Goal: Task Accomplishment & Management: Manage account settings

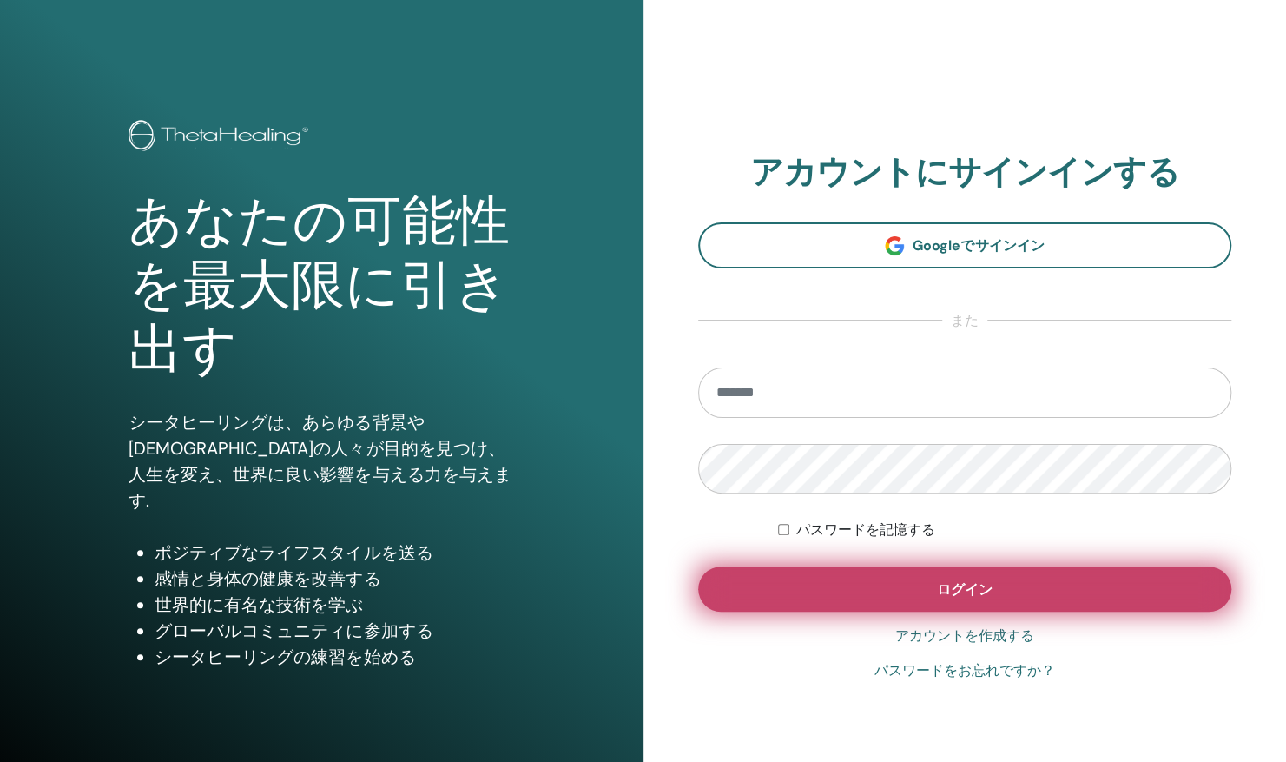
type input "**********"
click at [851, 603] on button "ログイン" at bounding box center [965, 588] width 534 height 45
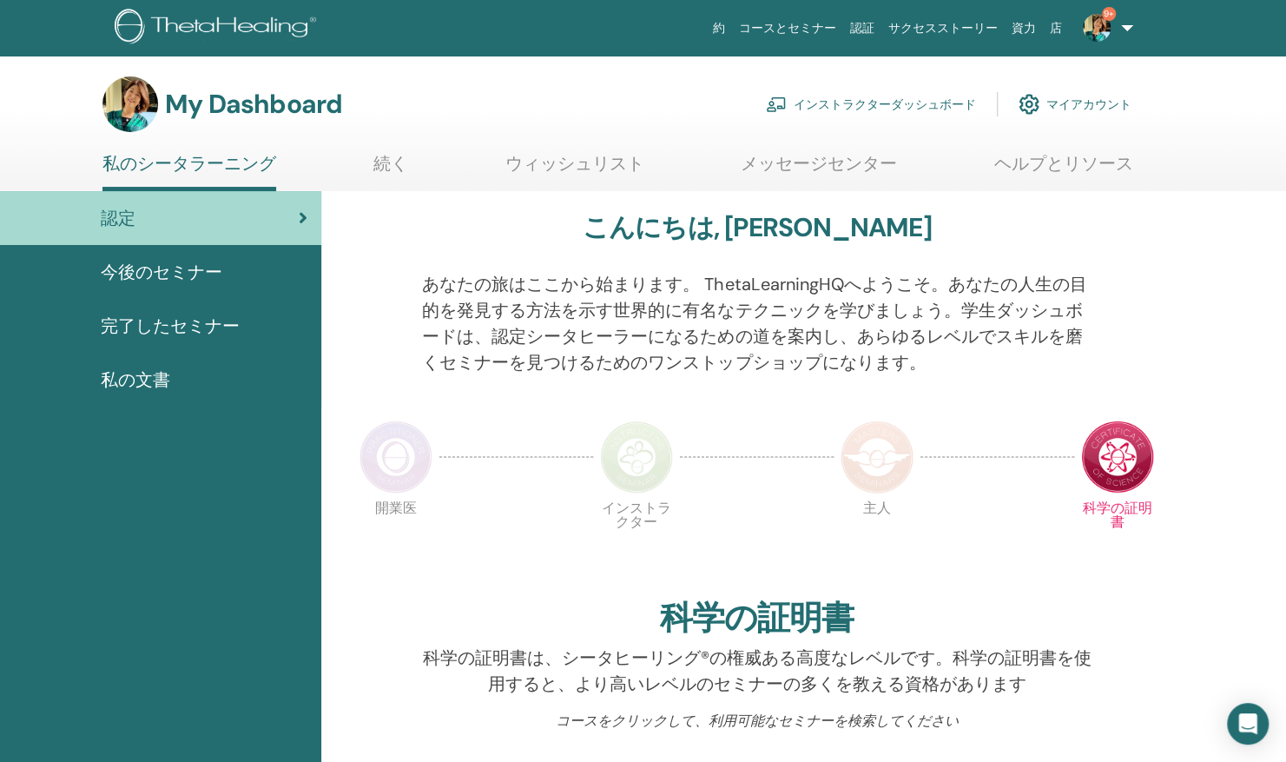
click at [923, 108] on link "インストラクターダッシュボード" at bounding box center [871, 104] width 210 height 38
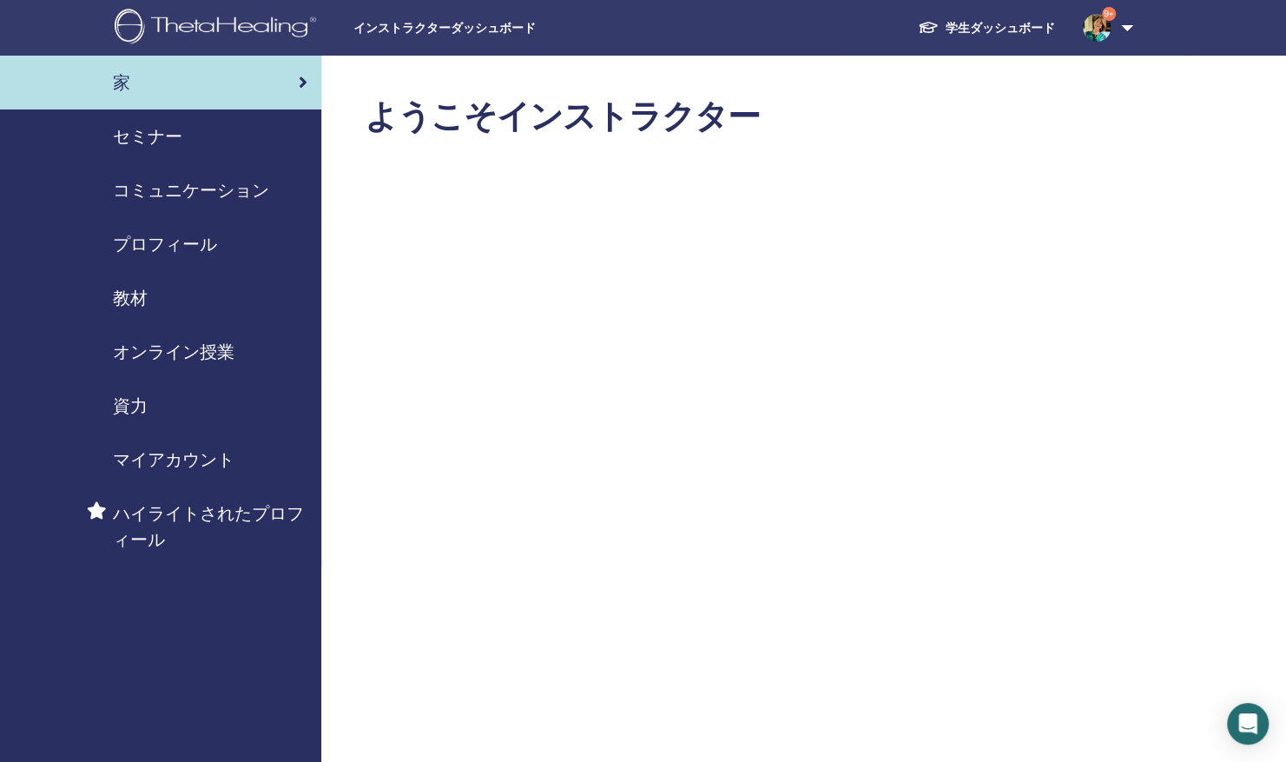
click at [139, 148] on span "セミナー" at bounding box center [147, 136] width 69 height 26
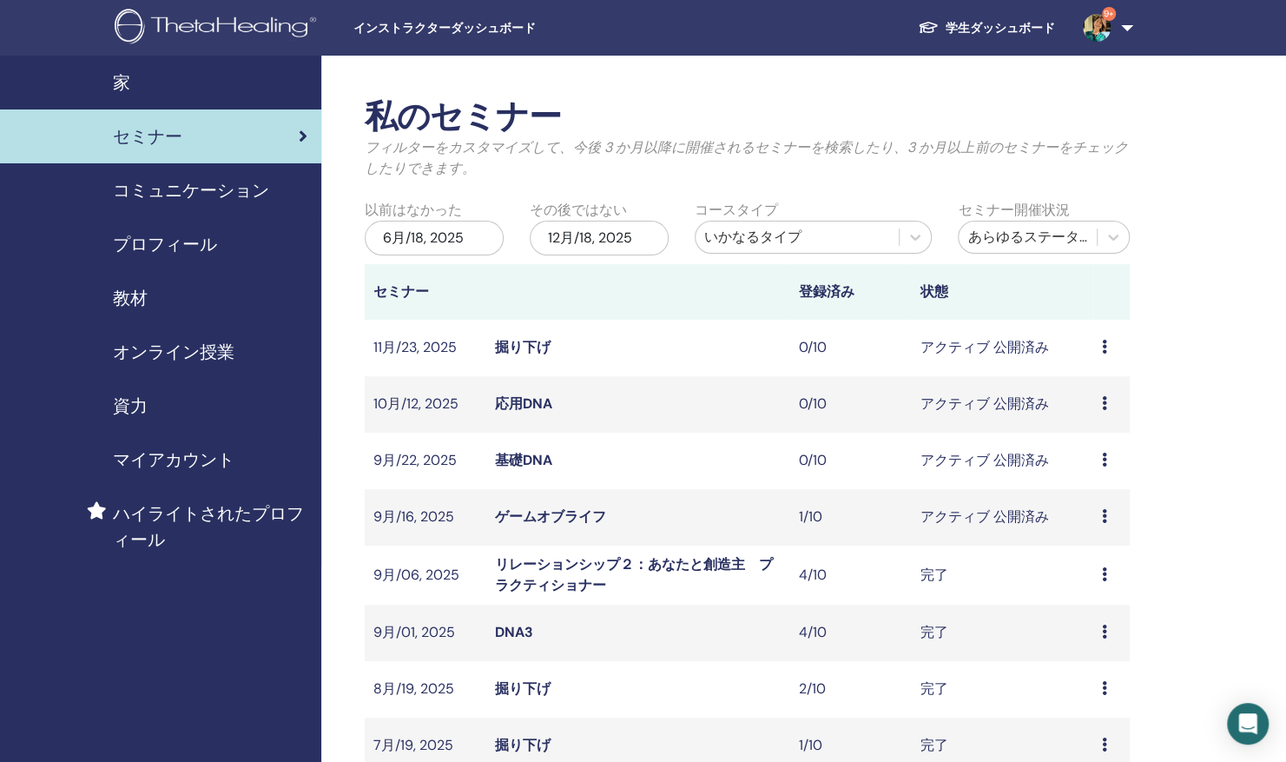
click at [528, 518] on link "ゲームオブライフ" at bounding box center [550, 516] width 111 height 18
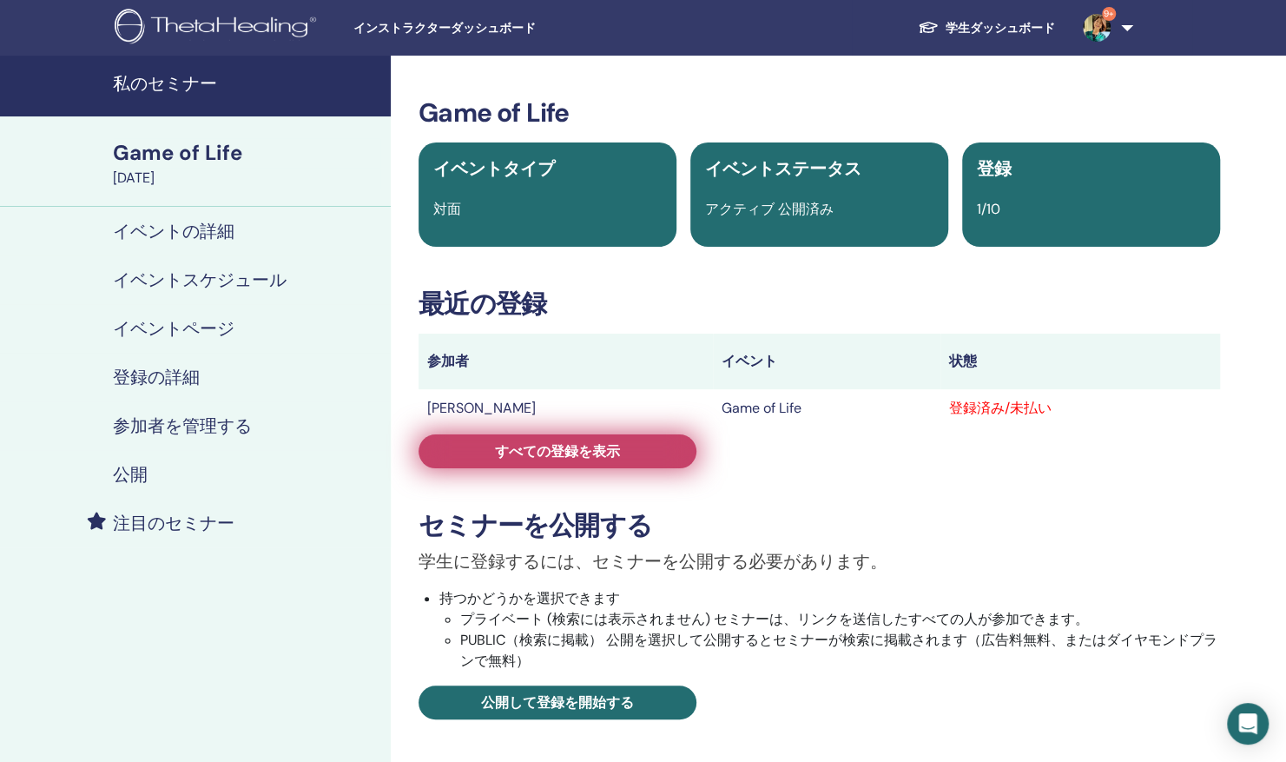
click at [610, 454] on span "すべての登録を表示" at bounding box center [557, 451] width 125 height 18
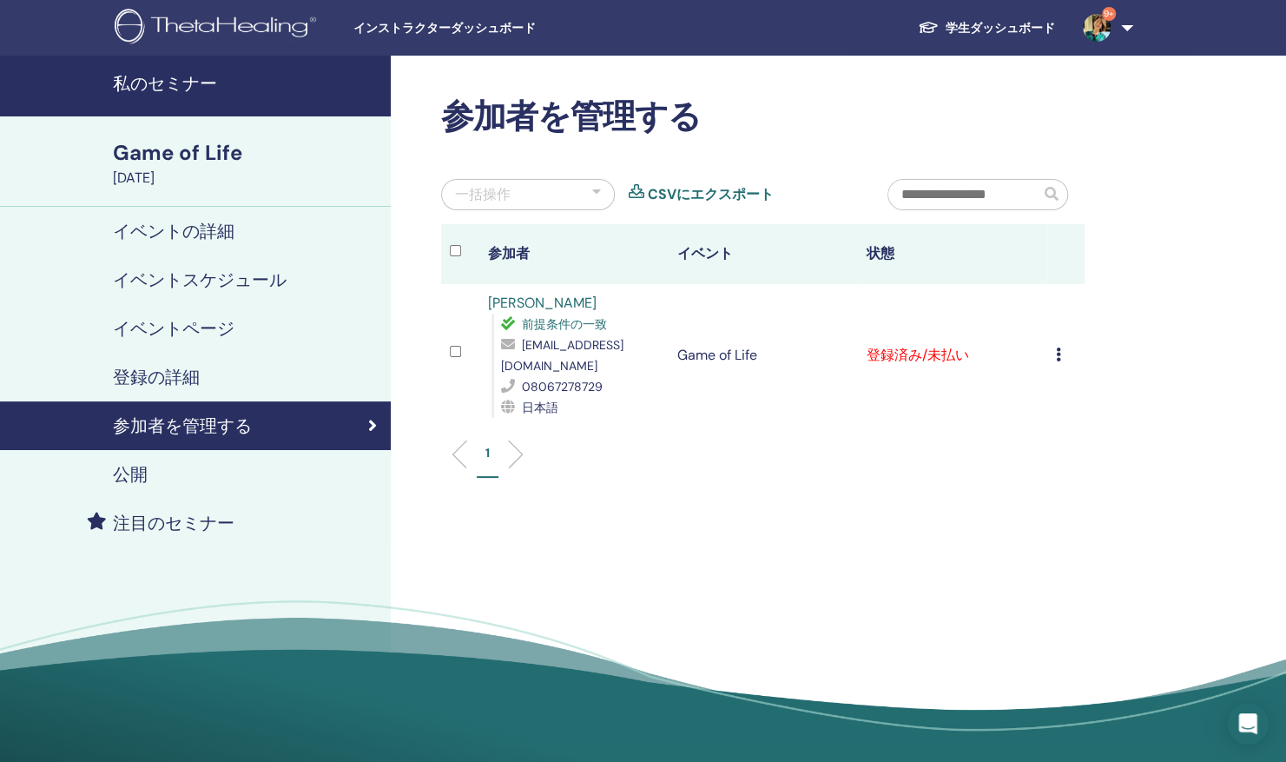
click at [1056, 355] on icon at bounding box center [1058, 354] width 5 height 14
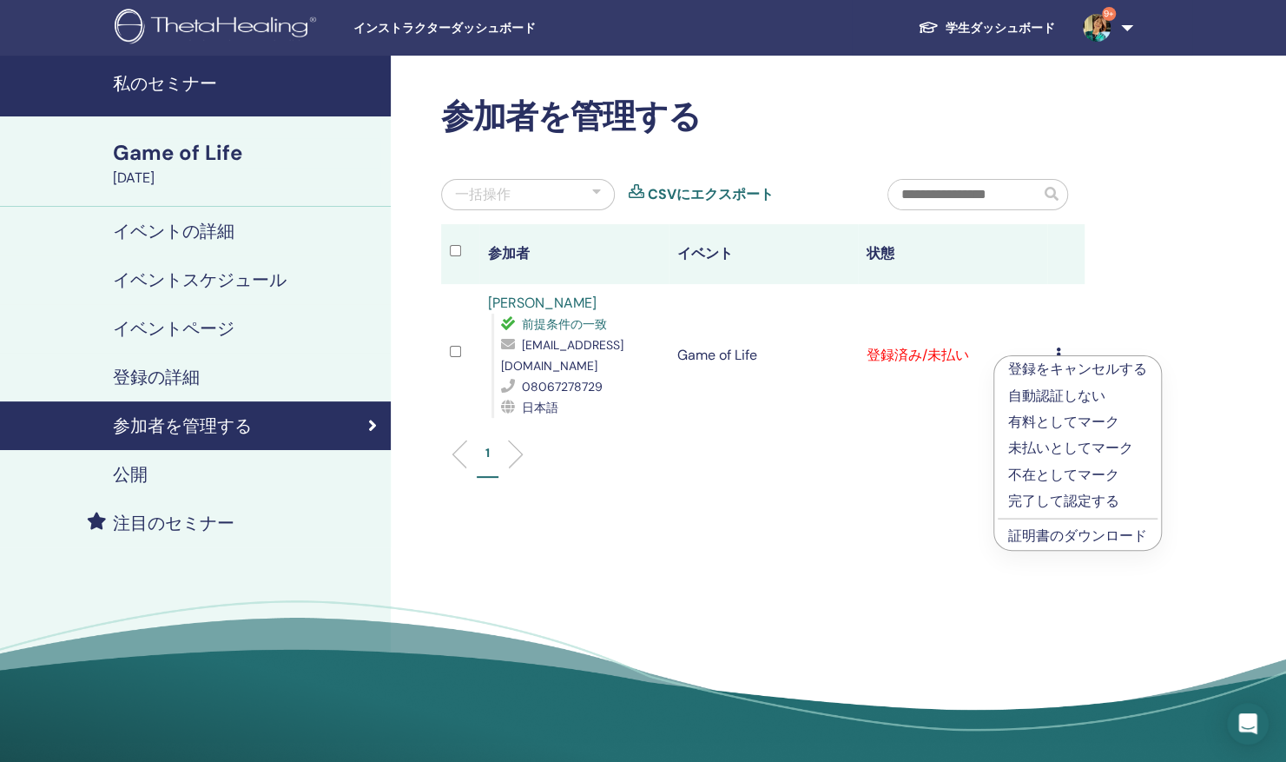
click at [1026, 539] on link "証明書のダウンロード" at bounding box center [1077, 535] width 139 height 18
